Goal: Task Accomplishment & Management: Manage account settings

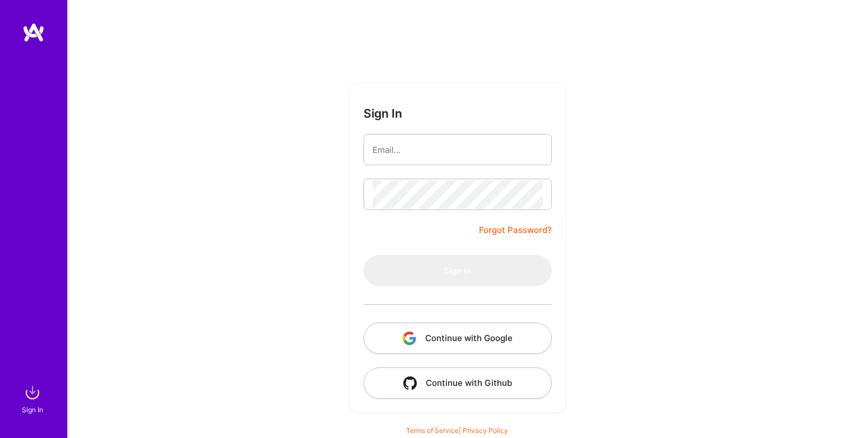
click at [459, 342] on button "Continue with Google" at bounding box center [458, 338] width 188 height 31
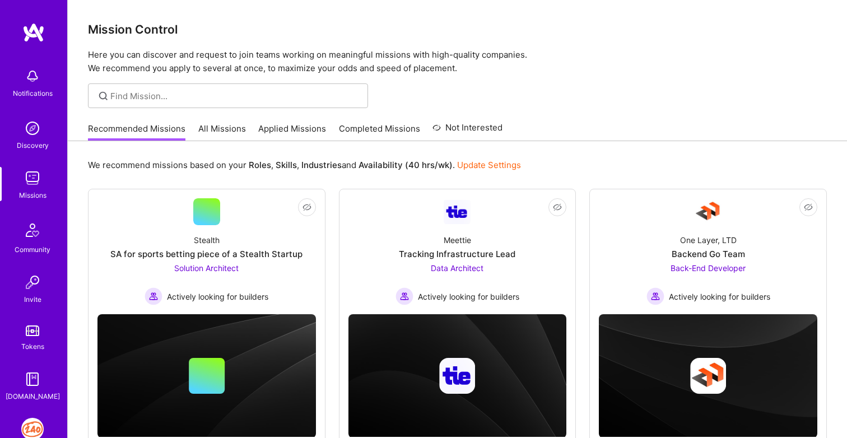
click at [35, 426] on img at bounding box center [32, 429] width 22 height 22
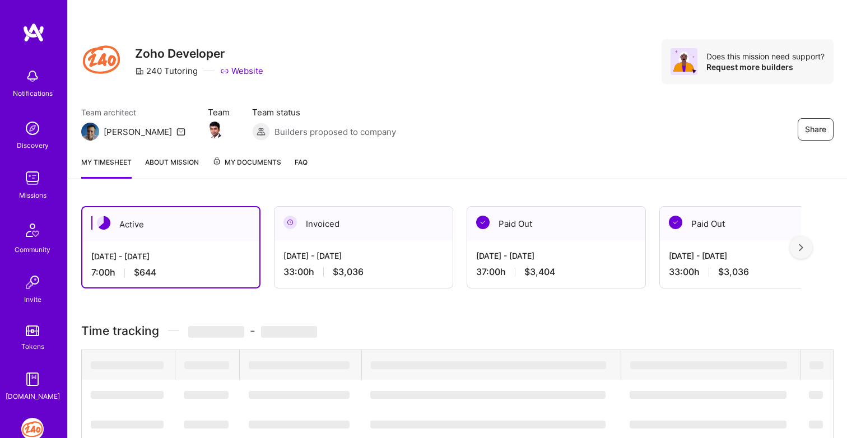
click at [233, 250] on div "[DATE] - [DATE]" at bounding box center [170, 256] width 159 height 12
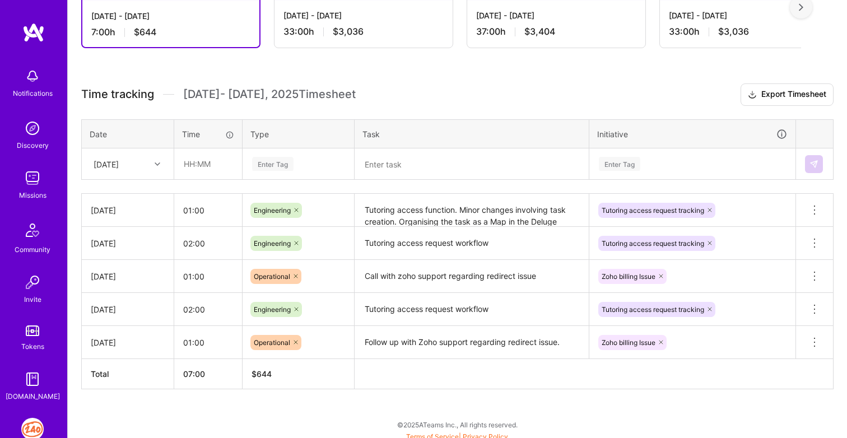
scroll to position [241, 0]
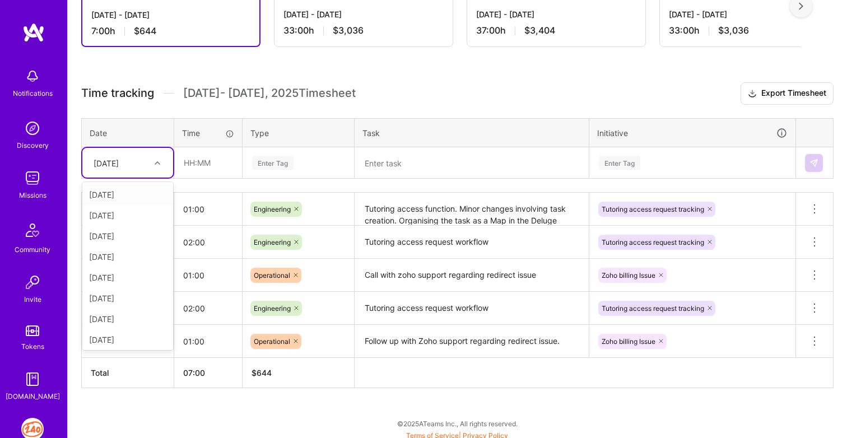
click at [151, 164] on div at bounding box center [158, 163] width 17 height 15
click at [122, 318] on div "[DATE]" at bounding box center [127, 316] width 91 height 21
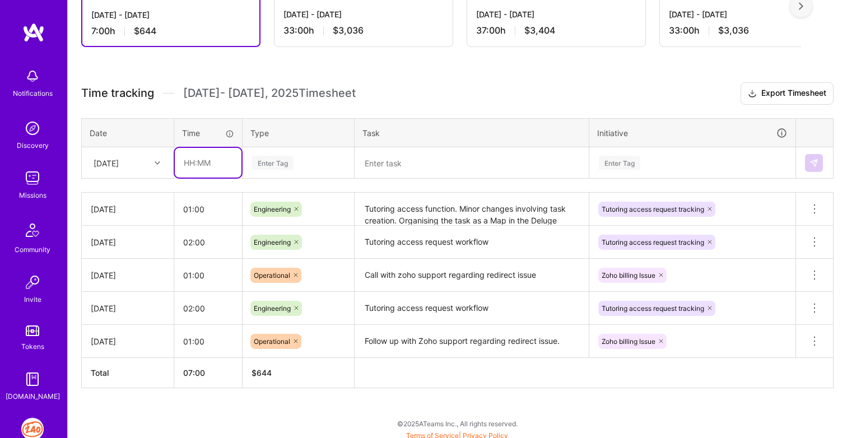
click at [192, 165] on input "text" at bounding box center [208, 163] width 67 height 30
type input "02:00"
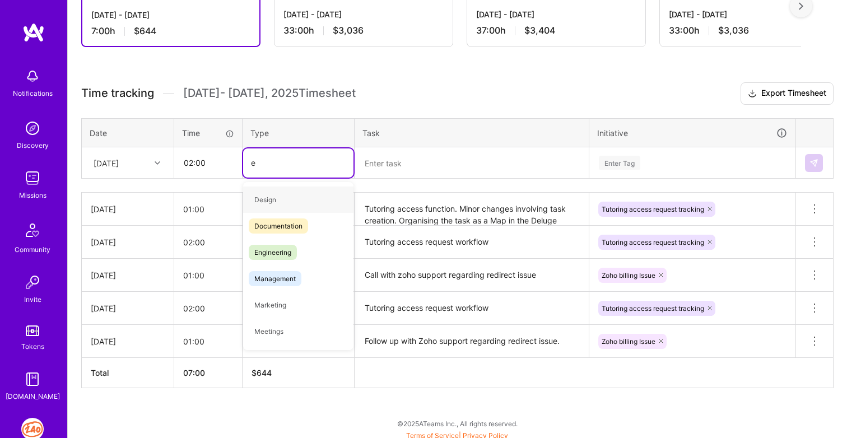
type input "en"
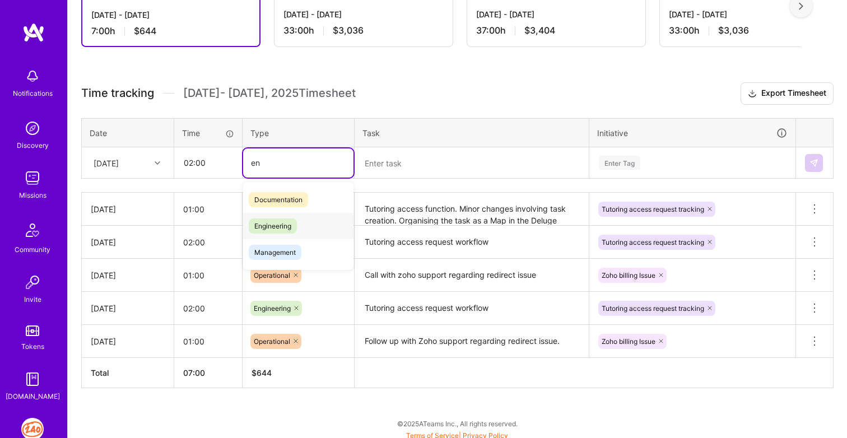
click at [263, 224] on span "Engineering" at bounding box center [273, 225] width 48 height 15
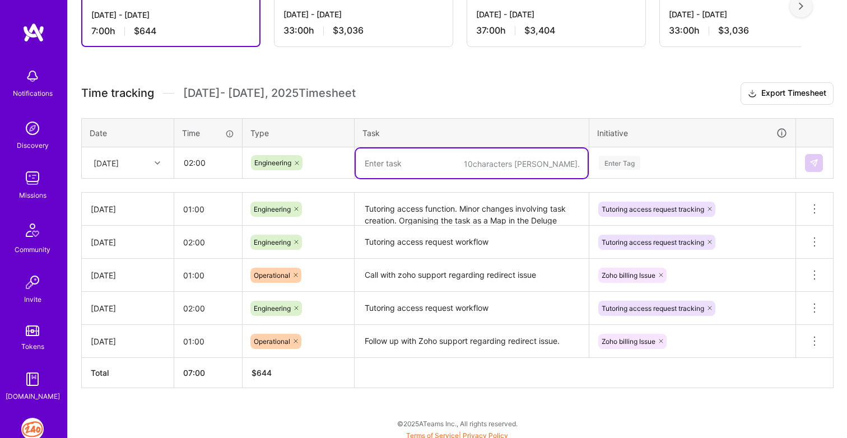
click at [401, 159] on textarea at bounding box center [472, 163] width 232 height 30
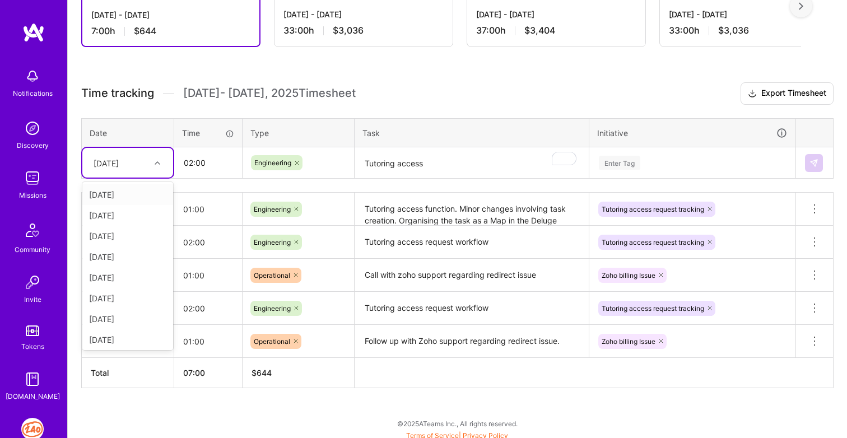
click at [123, 172] on div "[DATE]" at bounding box center [127, 163] width 91 height 30
click at [119, 319] on div "[DATE]" at bounding box center [127, 316] width 91 height 21
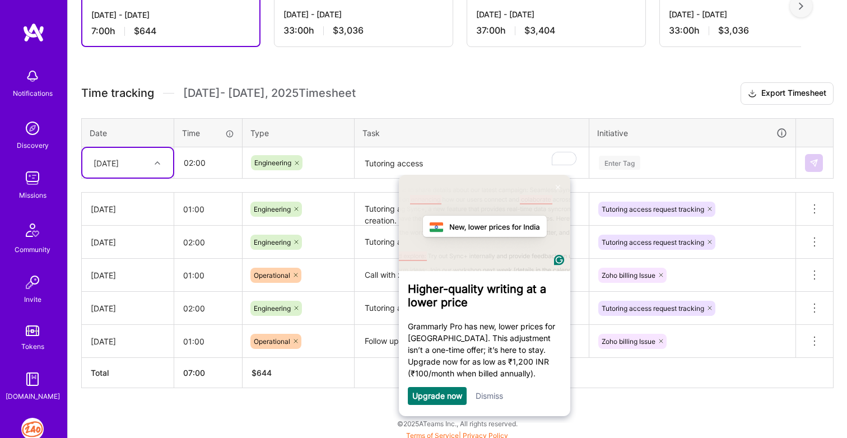
click at [513, 157] on textarea "Tutoring access" at bounding box center [472, 163] width 232 height 30
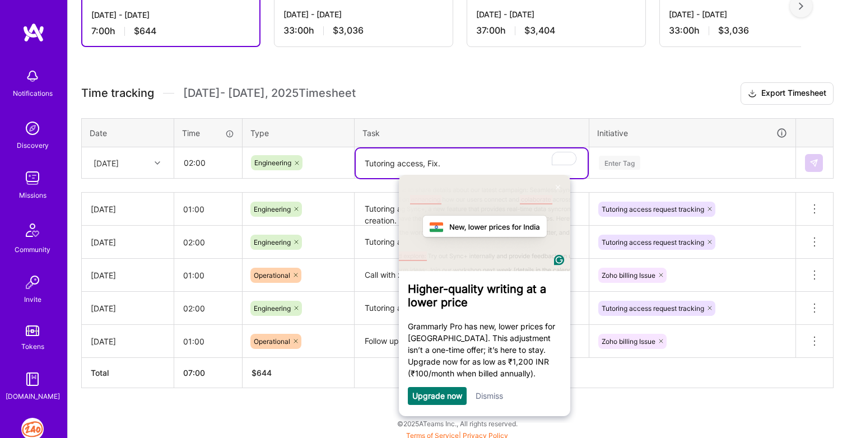
type textarea "Tutoring access, Fix."
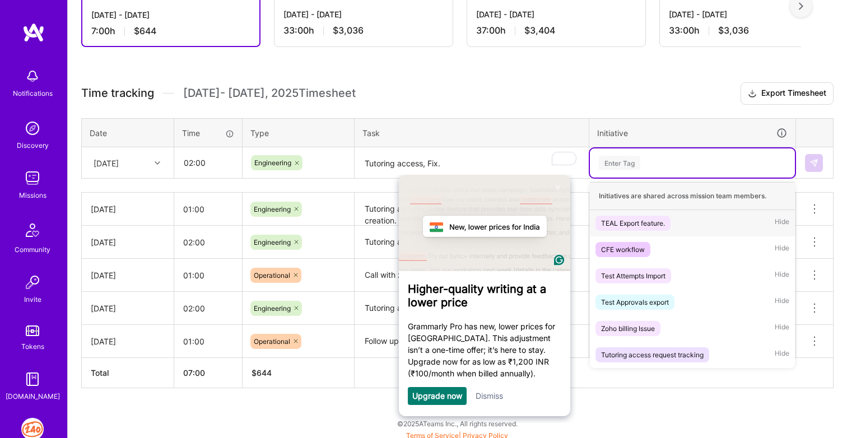
click at [611, 160] on div "Enter Tag" at bounding box center [619, 162] width 41 height 17
click at [648, 353] on div "Tutoring access request tracking" at bounding box center [652, 355] width 103 height 12
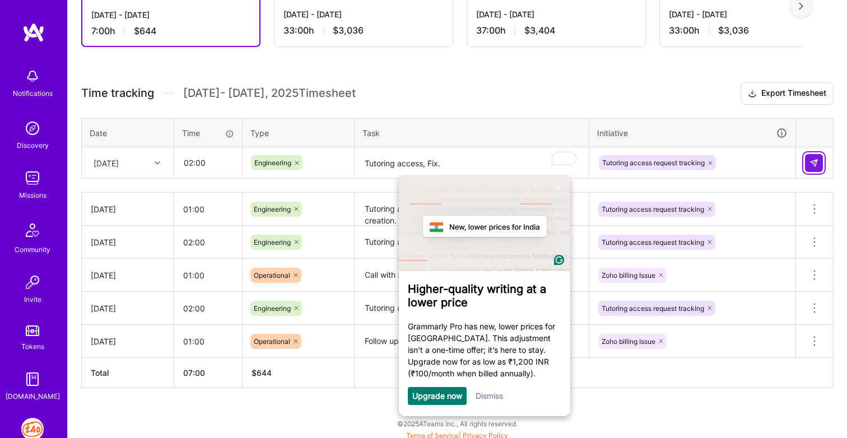
click at [817, 159] on img at bounding box center [813, 163] width 9 height 9
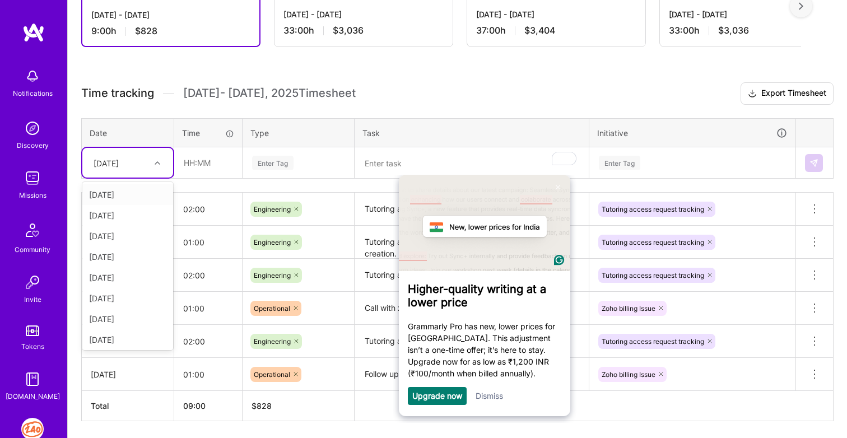
click at [138, 158] on div "[DATE]" at bounding box center [119, 162] width 62 height 18
click at [117, 295] on div "[DATE]" at bounding box center [127, 296] width 91 height 21
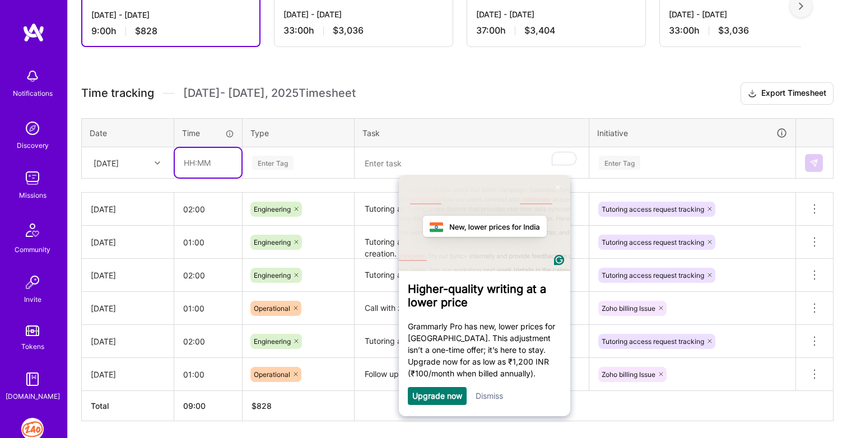
click at [191, 166] on input "text" at bounding box center [208, 163] width 67 height 30
type input "04:00"
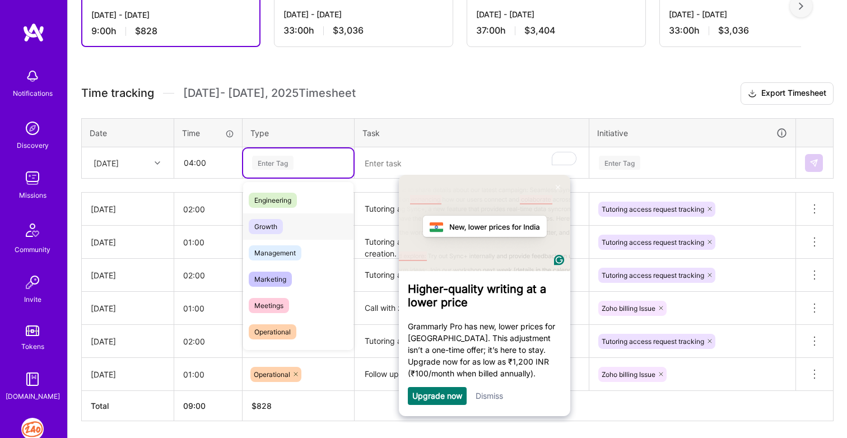
scroll to position [77, 0]
click at [271, 333] on span "Operational" at bounding box center [273, 332] width 48 height 15
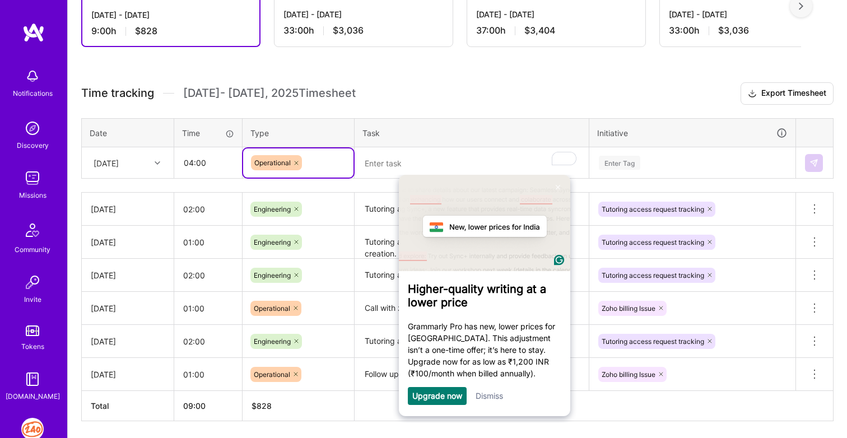
click at [382, 171] on textarea "To enrich screen reader interactions, please activate Accessibility in Grammarl…" at bounding box center [472, 163] width 232 height 30
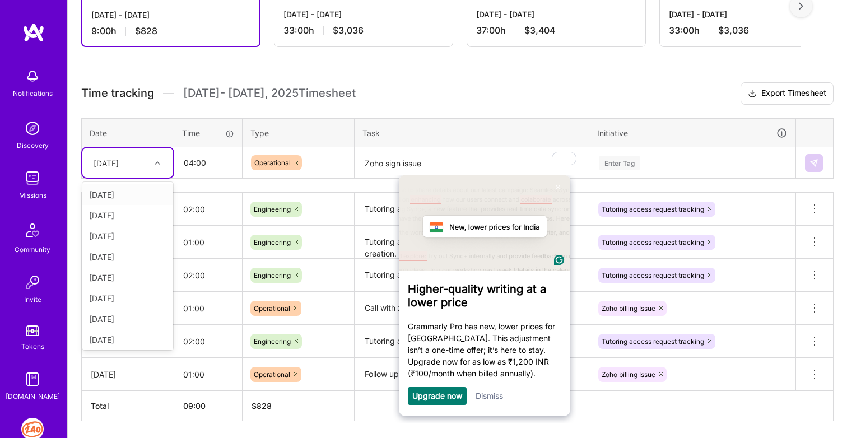
click at [109, 164] on div "[DATE]" at bounding box center [106, 163] width 25 height 12
click at [114, 338] on div "[DATE]" at bounding box center [127, 339] width 91 height 21
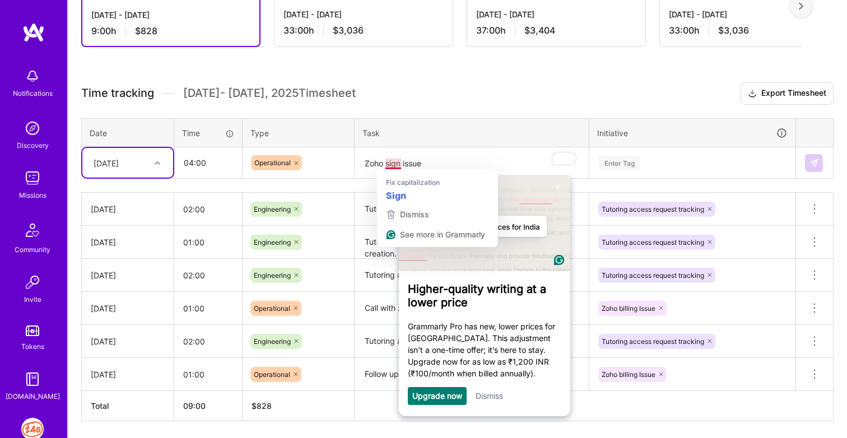
click at [453, 157] on textarea "Zoho sign issue" at bounding box center [472, 163] width 232 height 30
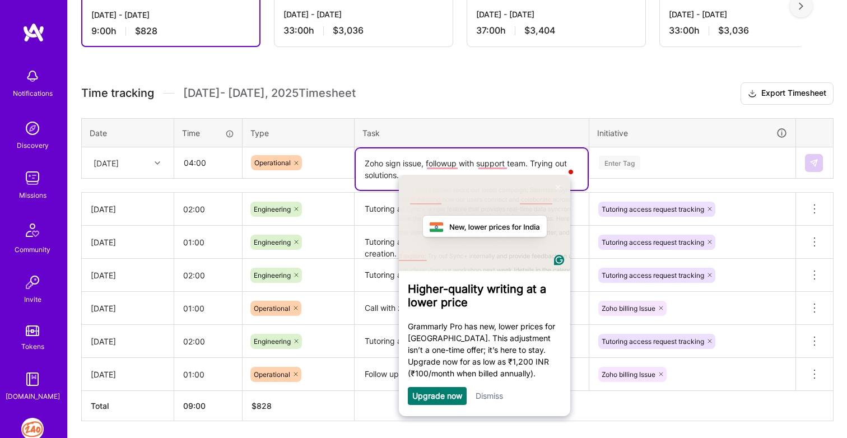
type textarea "Zoho sign issue, followup with support team. Trying out solutions."
click at [630, 165] on div "Enter Tag" at bounding box center [619, 162] width 41 height 17
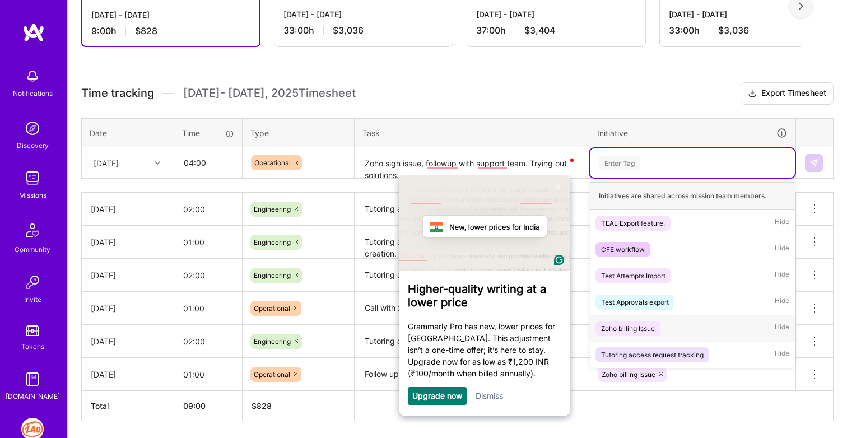
click at [622, 331] on div "Zoho billing Issue" at bounding box center [628, 329] width 54 height 12
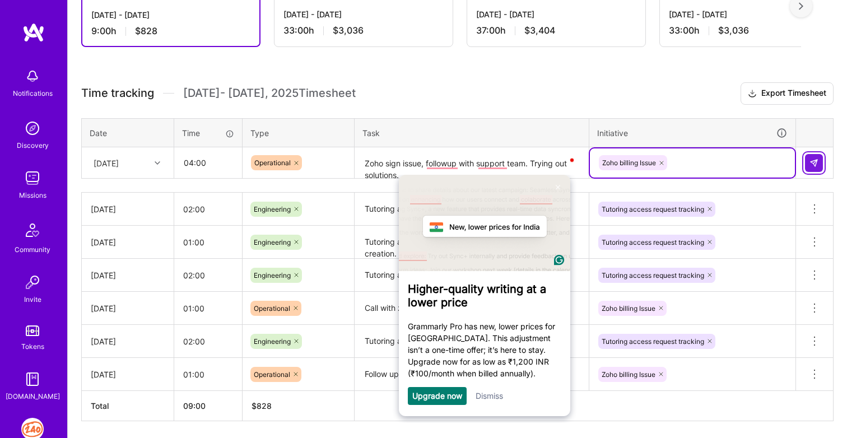
click at [820, 158] on button at bounding box center [814, 163] width 18 height 18
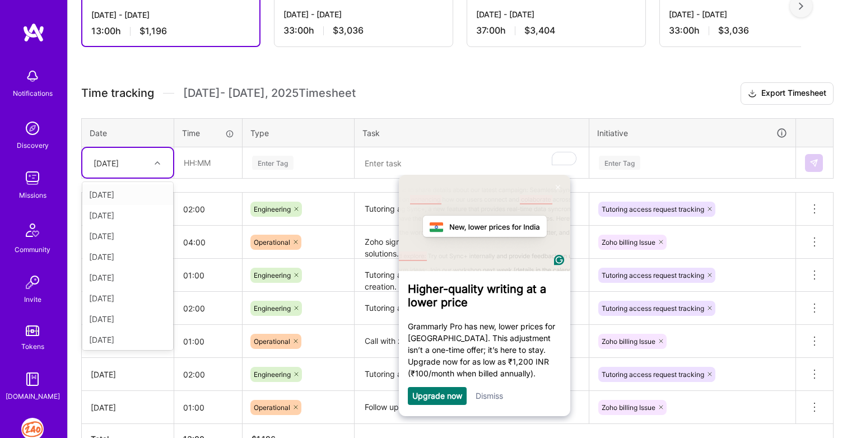
click at [138, 162] on div "[DATE]" at bounding box center [119, 162] width 62 height 18
click at [114, 341] on div "[DATE]" at bounding box center [127, 339] width 91 height 21
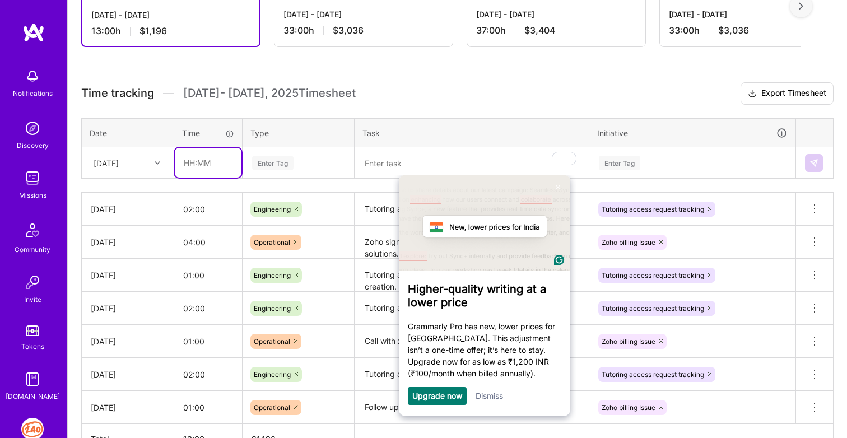
click at [222, 159] on input "text" at bounding box center [208, 163] width 67 height 30
type input "04:00"
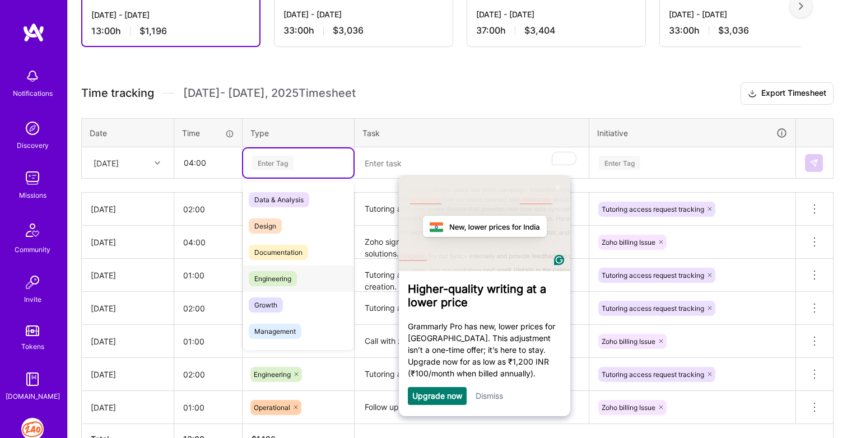
click at [259, 277] on span "Engineering" at bounding box center [273, 278] width 48 height 15
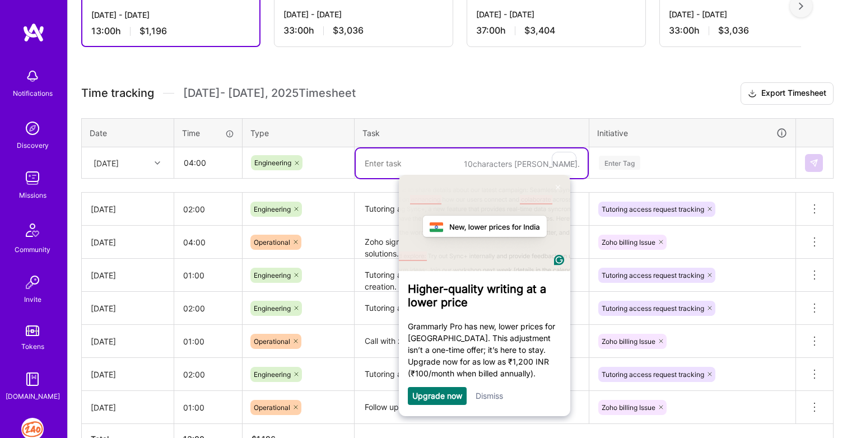
click at [394, 173] on textarea "To enrich screen reader interactions, please activate Accessibility in Grammarl…" at bounding box center [472, 163] width 232 height 30
type textarea "Zoho sign new function"
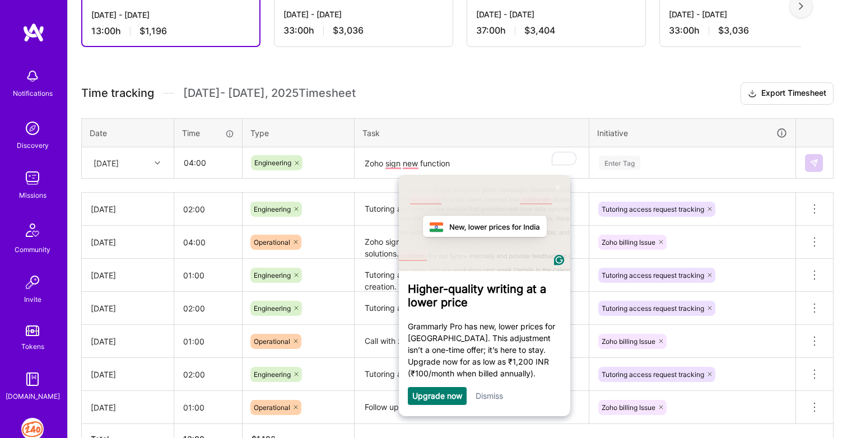
click at [616, 164] on div "Enter Tag" at bounding box center [619, 162] width 41 height 17
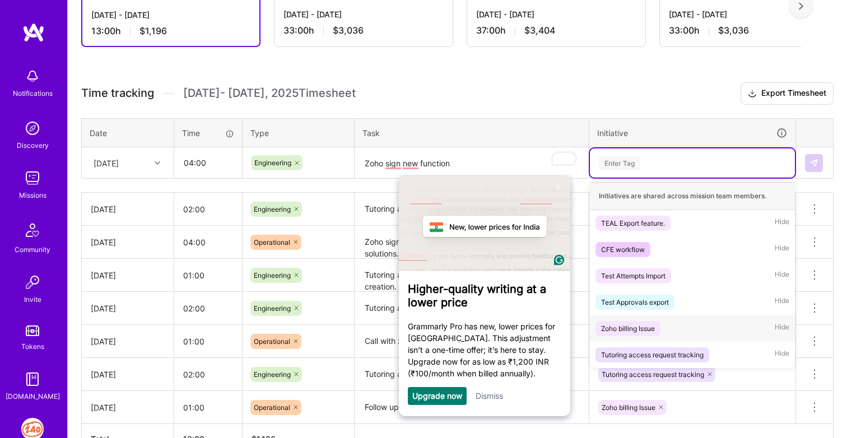
click at [622, 325] on div "Zoho billing Issue" at bounding box center [628, 329] width 54 height 12
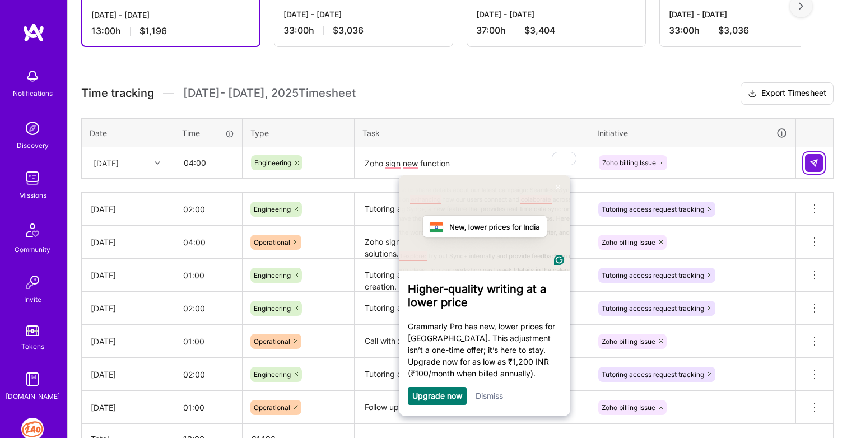
click at [813, 162] on img at bounding box center [813, 163] width 9 height 9
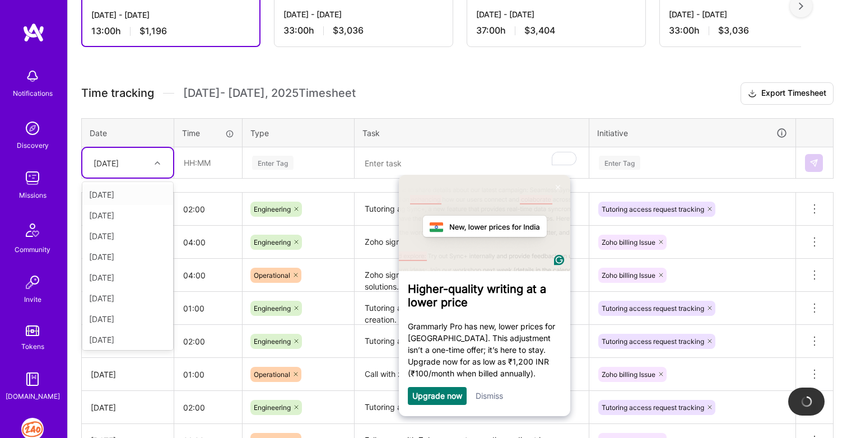
click at [108, 161] on div "[DATE]" at bounding box center [106, 163] width 25 height 12
click at [114, 318] on div "[DATE]" at bounding box center [127, 316] width 91 height 21
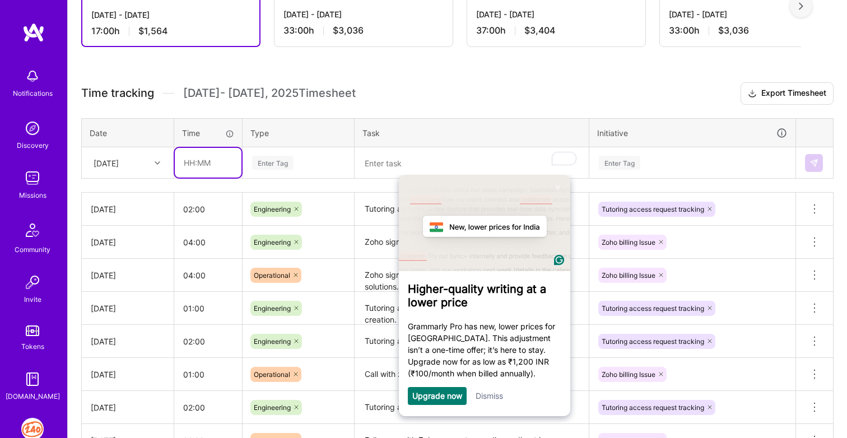
click at [193, 164] on input "text" at bounding box center [208, 163] width 67 height 30
type input "04:00"
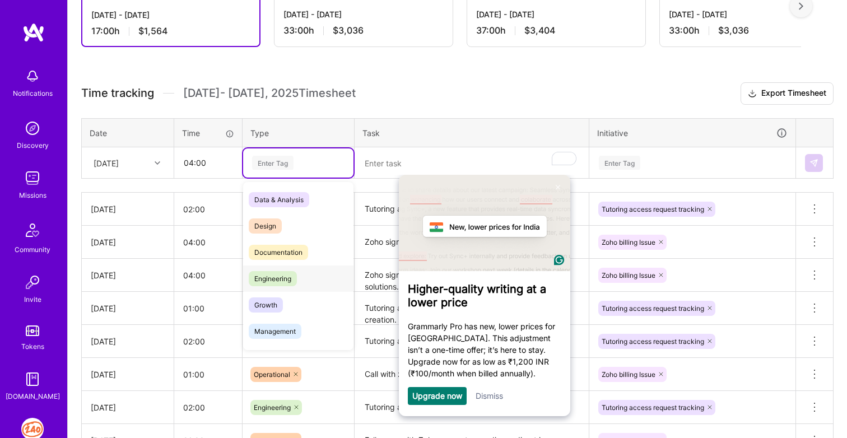
click at [260, 286] on div "Engineering" at bounding box center [298, 279] width 110 height 26
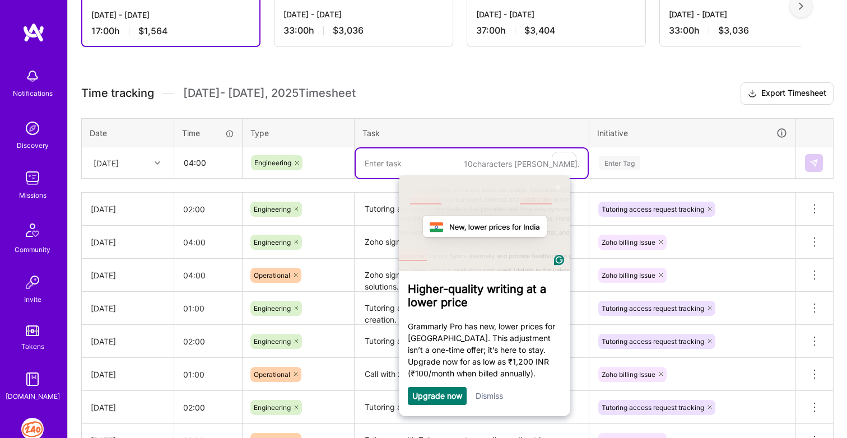
click at [384, 169] on textarea "To enrich screen reader interactions, please activate Accessibility in Grammarl…" at bounding box center [472, 163] width 232 height 30
type textarea "Zoho sign redirect function, refactoring and testing."
click at [197, 166] on input "04:00" at bounding box center [208, 163] width 67 height 30
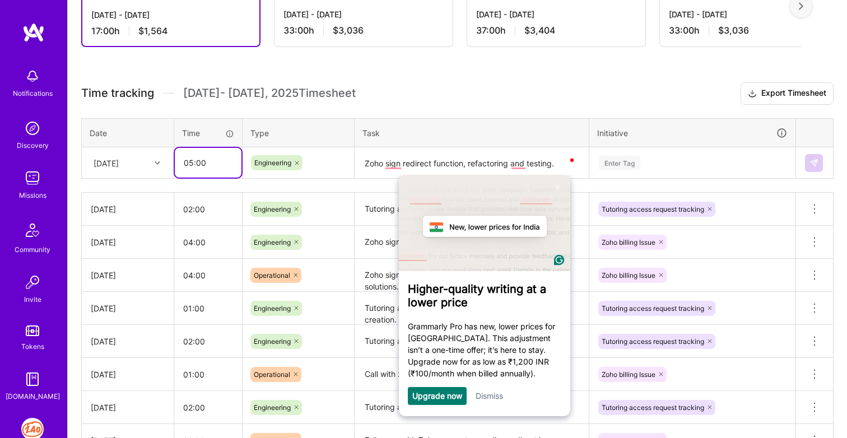
type input "05:00"
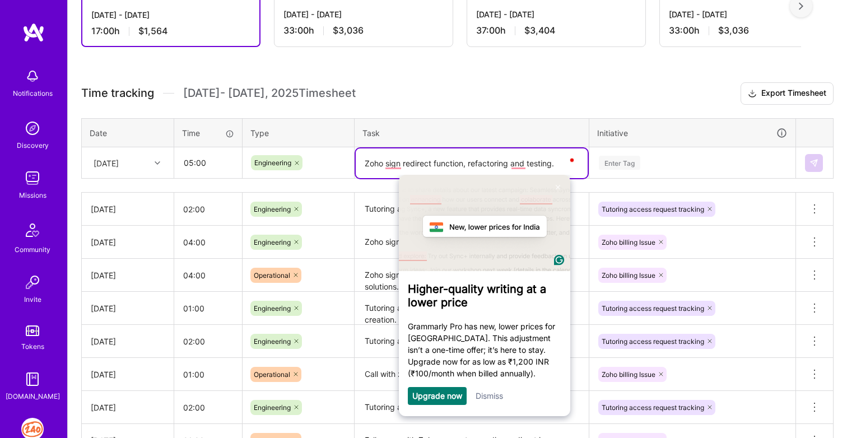
click at [558, 162] on textarea "Zoho sign redirect function, refactoring and testing." at bounding box center [472, 163] width 232 height 30
type textarea "Zoho sign redirect function, refactoring and testing. Meeting."
click at [644, 157] on div "Enter Tag" at bounding box center [692, 163] width 189 height 14
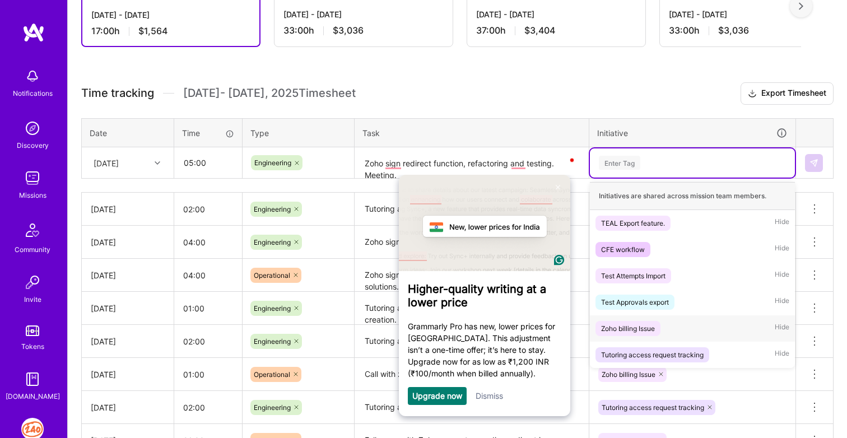
click at [625, 329] on div "Zoho billing Issue" at bounding box center [628, 329] width 54 height 12
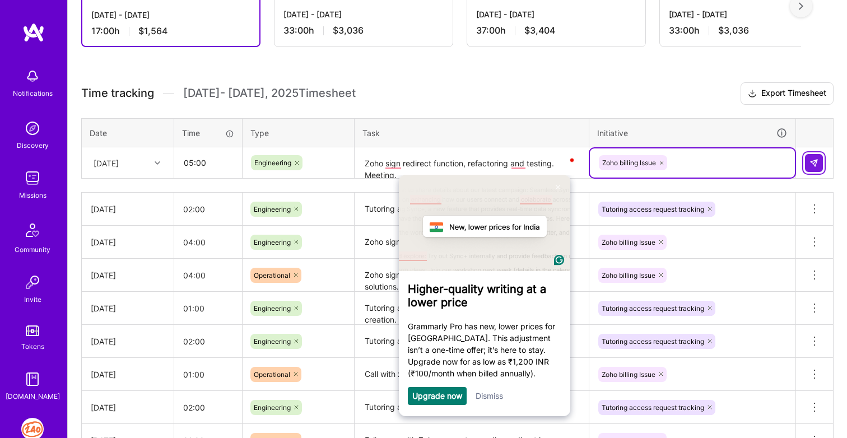
click at [816, 165] on img at bounding box center [813, 163] width 9 height 9
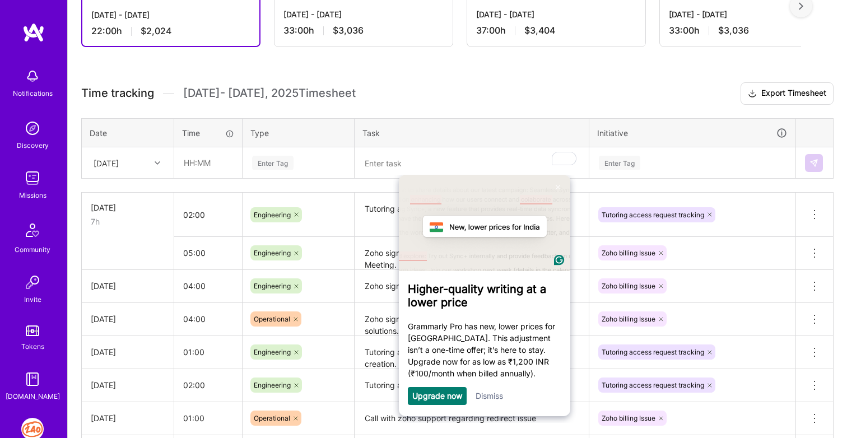
click at [604, 96] on h3 "Time tracking [DATE] - [DATE] Timesheet Export Timesheet" at bounding box center [457, 93] width 752 height 22
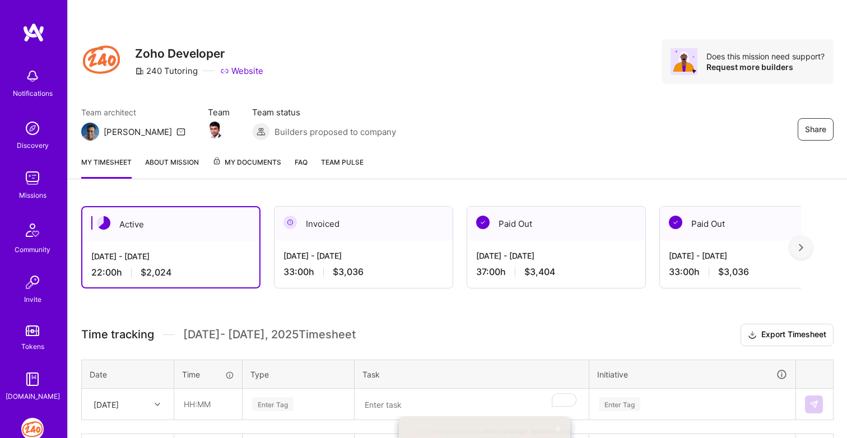
click at [801, 244] on img at bounding box center [801, 248] width 4 height 8
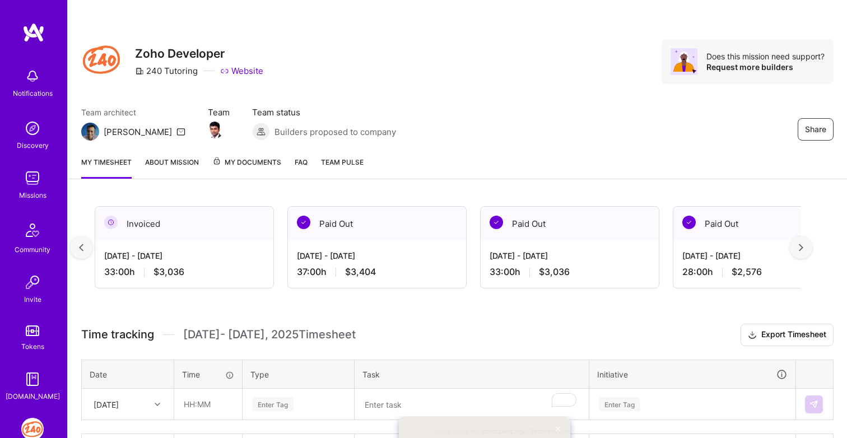
scroll to position [0, 203]
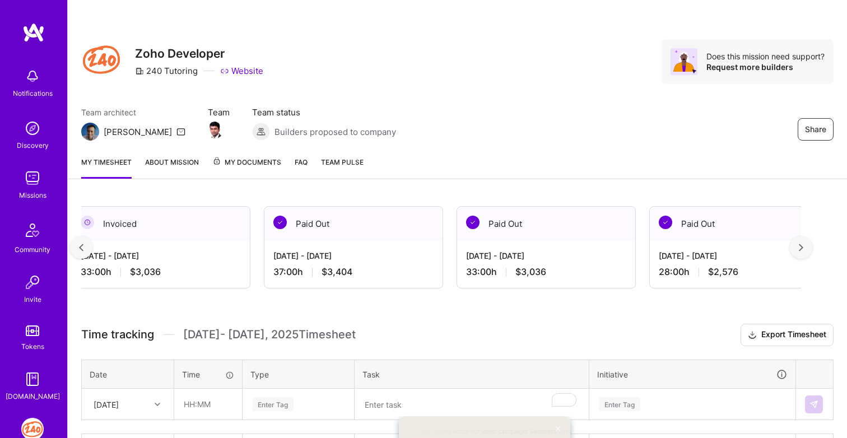
click at [81, 246] on img at bounding box center [81, 248] width 4 height 8
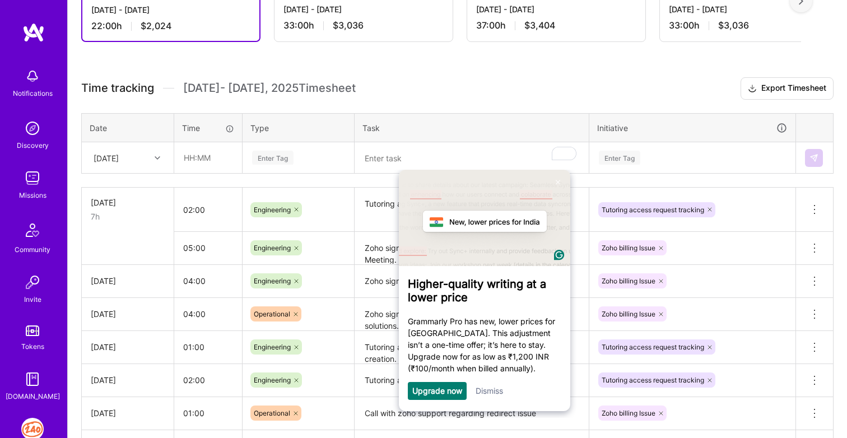
scroll to position [389, 0]
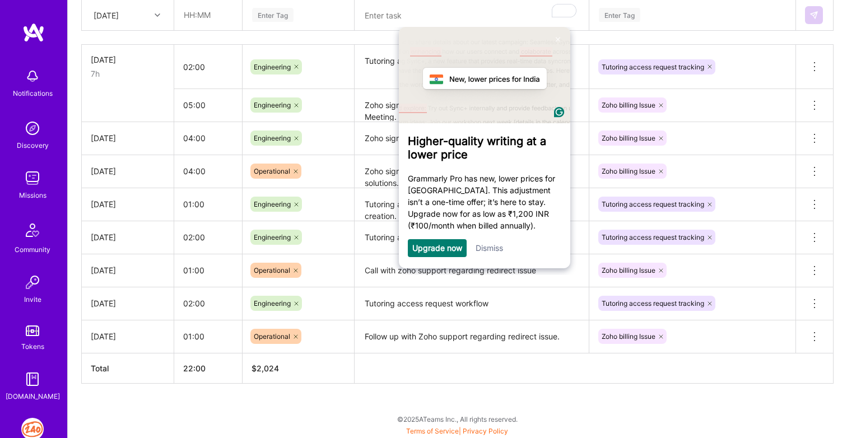
click at [495, 249] on link "Dismiss" at bounding box center [489, 248] width 27 height 10
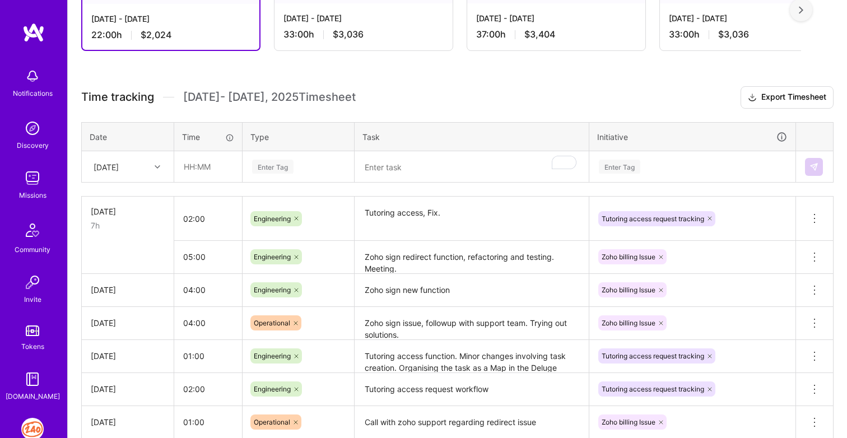
scroll to position [239, 0]
click at [119, 162] on div "[DATE]" at bounding box center [106, 166] width 25 height 12
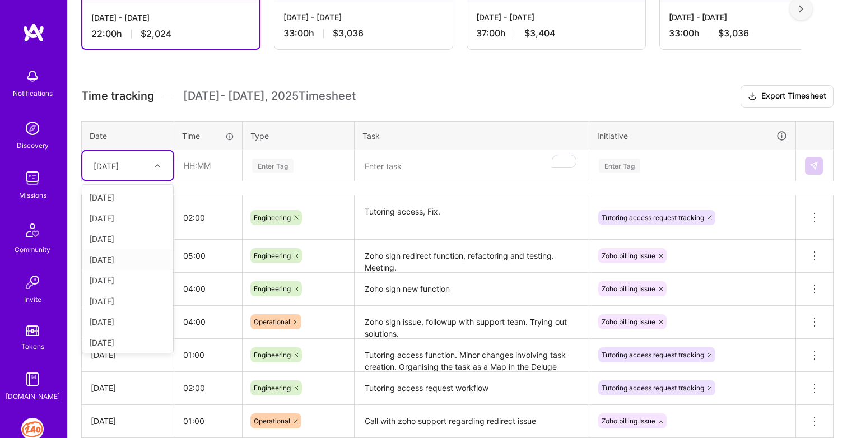
click at [129, 260] on div "[DATE]" at bounding box center [127, 259] width 91 height 21
click at [139, 163] on div "[DATE]" at bounding box center [119, 165] width 62 height 18
click at [116, 302] on div "[DATE]" at bounding box center [127, 298] width 91 height 21
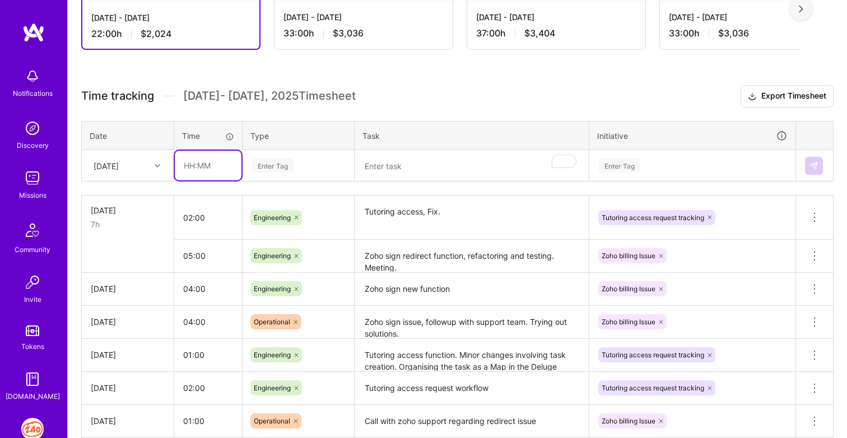
click at [195, 165] on input "text" at bounding box center [208, 166] width 67 height 30
type input "02:00"
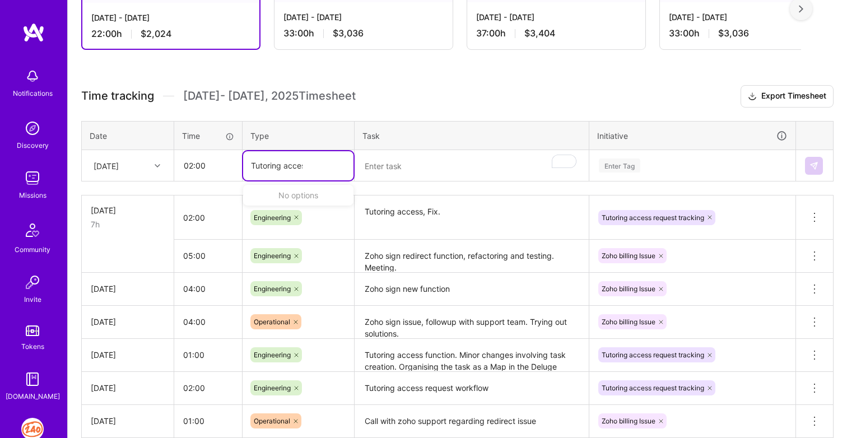
type input "Tutoring access"
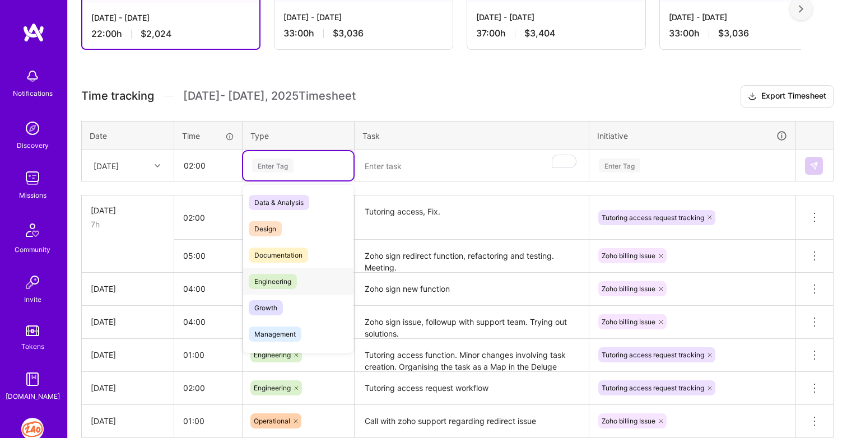
click at [292, 283] on span "Engineering" at bounding box center [273, 281] width 48 height 15
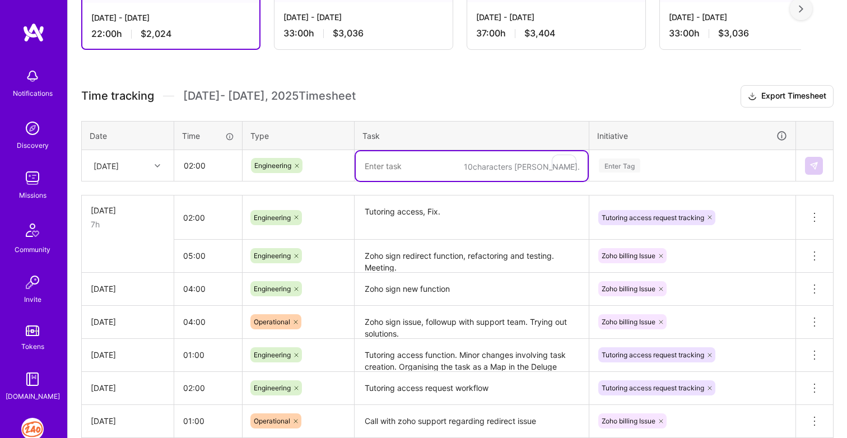
click at [420, 167] on textarea "To enrich screen reader interactions, please activate Accessibility in Grammarl…" at bounding box center [472, 166] width 232 height 30
type textarea "Tutoring access debugging."
click at [618, 170] on div "Enter Tag" at bounding box center [619, 165] width 41 height 17
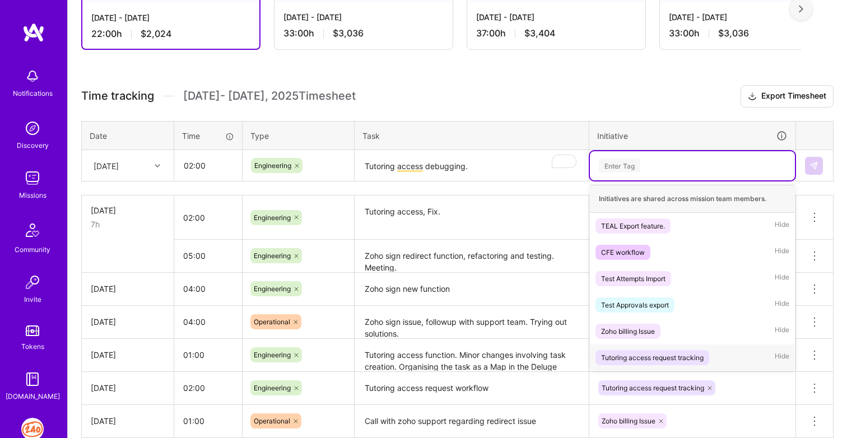
click at [642, 358] on div "Tutoring access request tracking" at bounding box center [652, 358] width 103 height 12
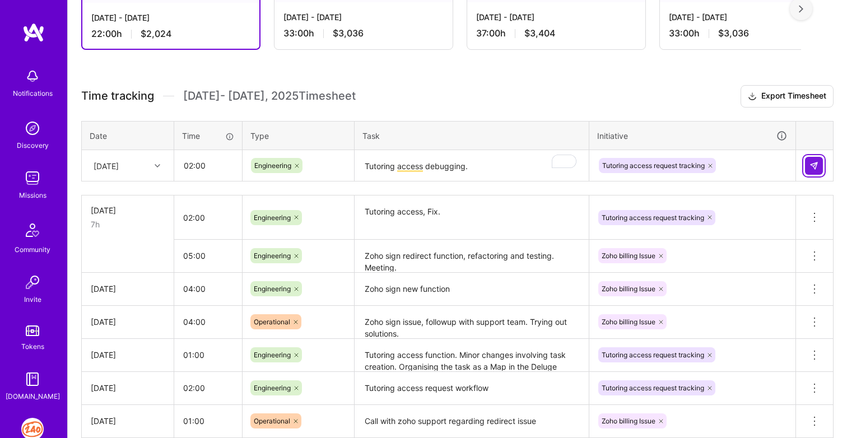
click at [814, 169] on img at bounding box center [813, 165] width 9 height 9
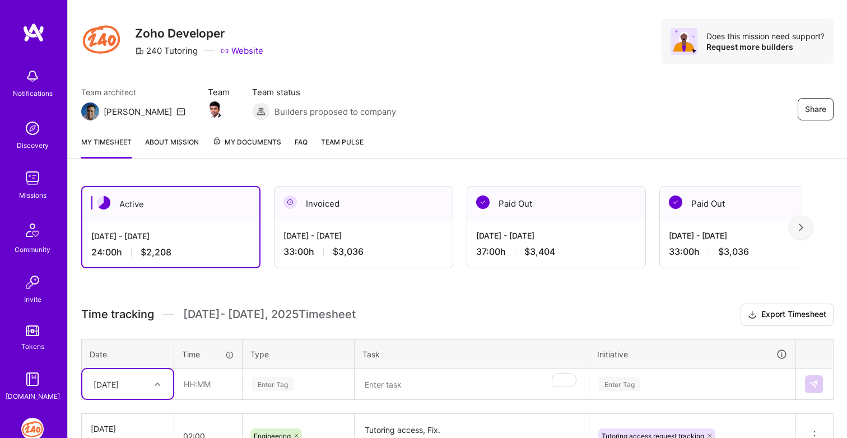
scroll to position [0, 0]
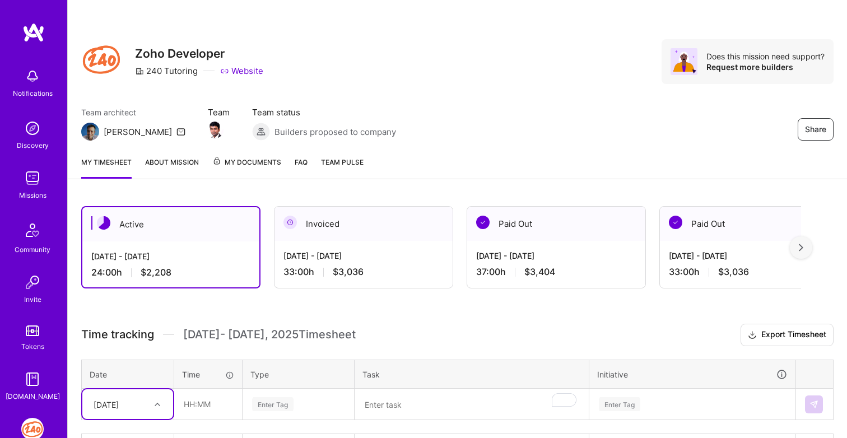
click at [804, 246] on div at bounding box center [801, 247] width 22 height 22
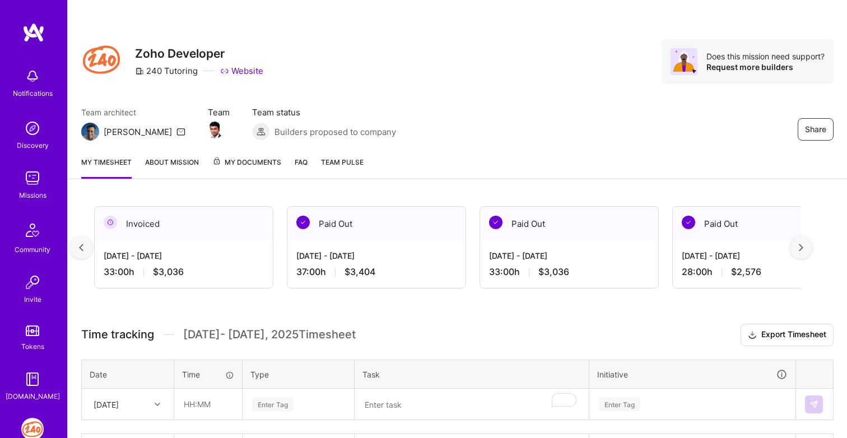
scroll to position [0, 203]
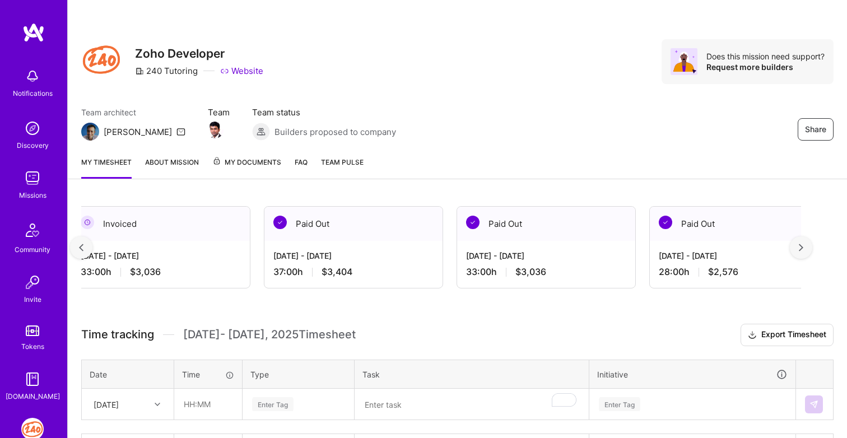
click at [804, 246] on div at bounding box center [801, 247] width 22 height 22
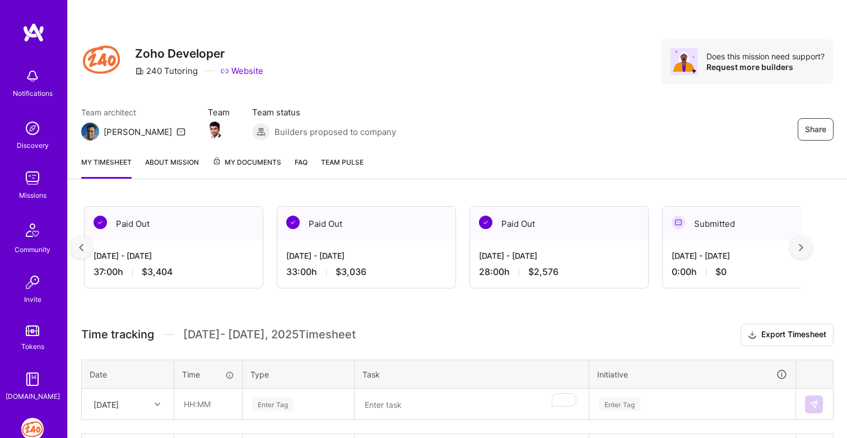
scroll to position [0, 406]
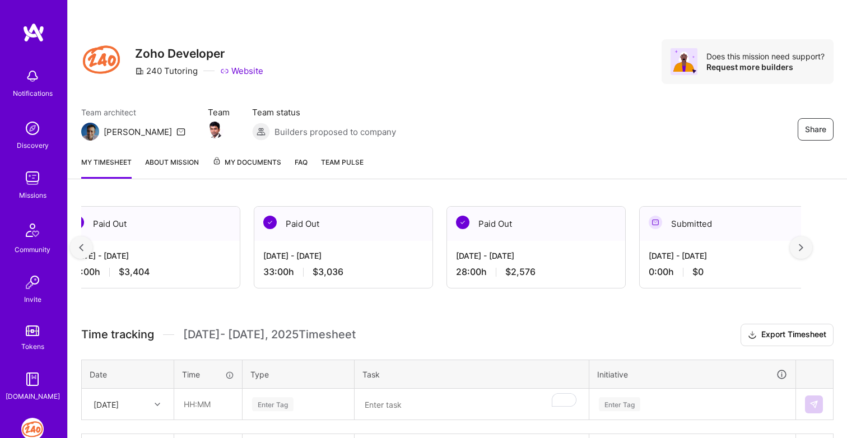
click at [804, 246] on div at bounding box center [801, 247] width 22 height 22
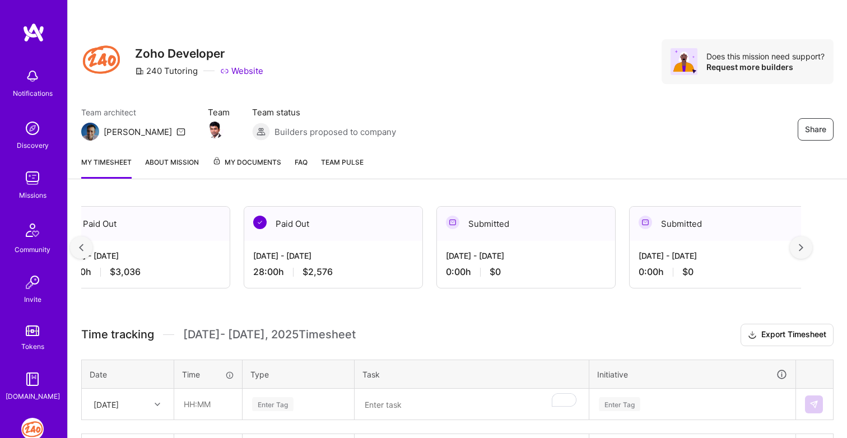
click at [804, 246] on div at bounding box center [801, 247] width 22 height 22
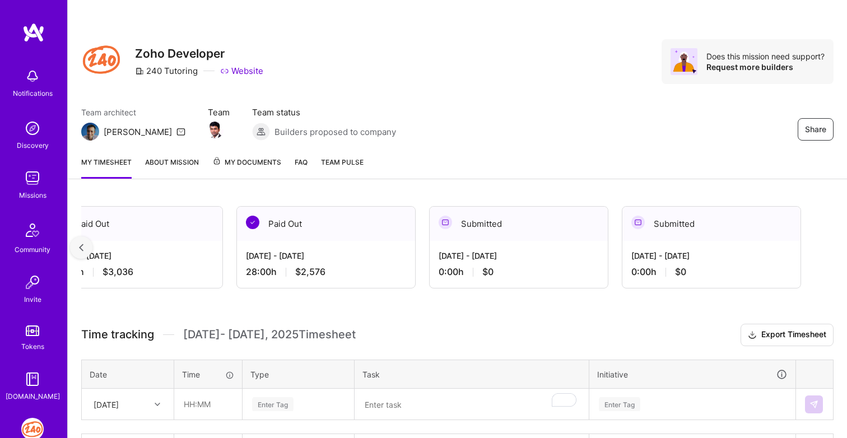
click at [79, 247] on img at bounding box center [81, 248] width 4 height 8
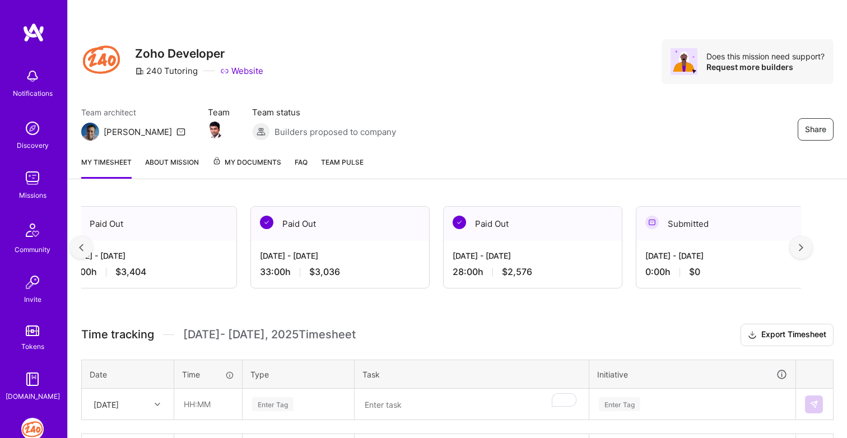
scroll to position [0, 406]
click at [84, 246] on div at bounding box center [81, 247] width 22 height 22
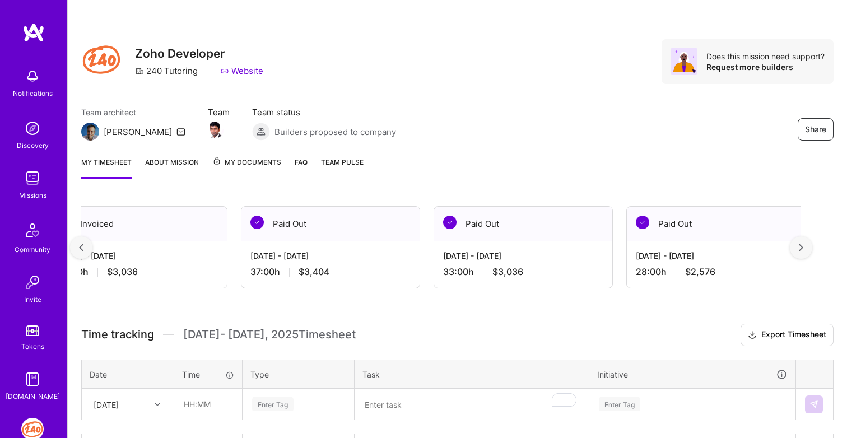
scroll to position [0, 203]
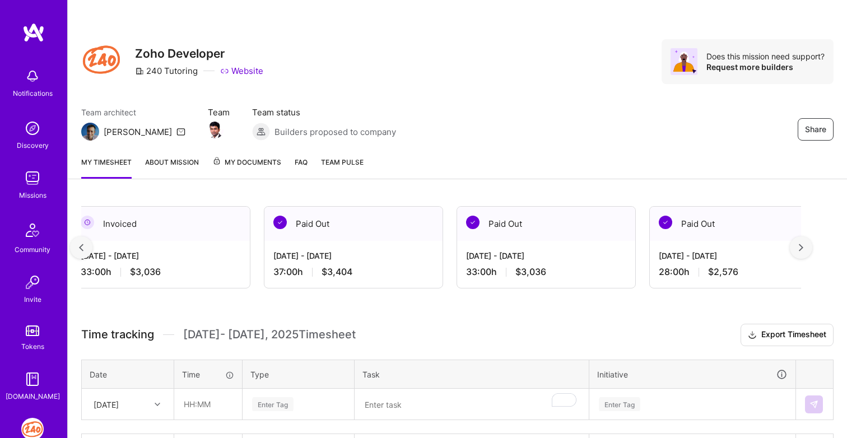
click at [78, 251] on div at bounding box center [81, 247] width 22 height 22
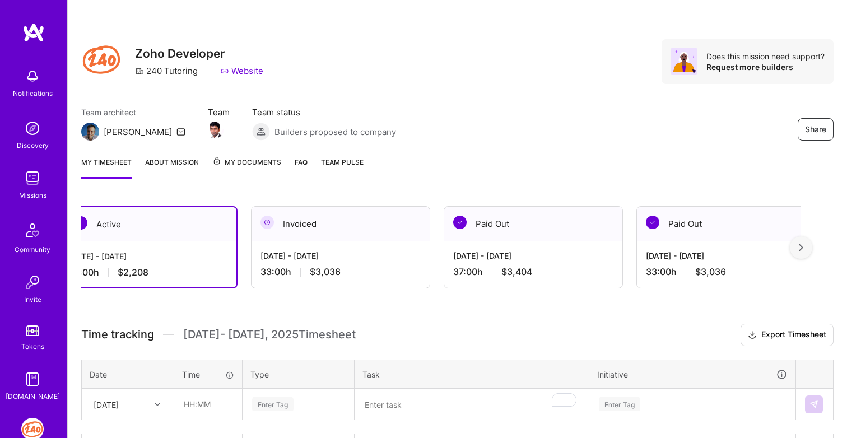
scroll to position [0, 0]
